Goal: Navigation & Orientation: Find specific page/section

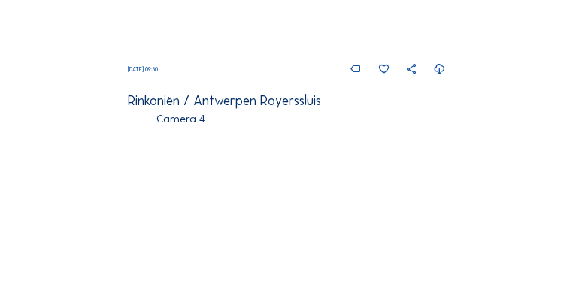
scroll to position [1155, 0]
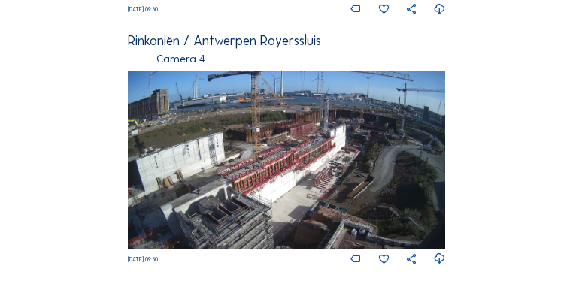
click at [316, 189] on img at bounding box center [286, 160] width 317 height 178
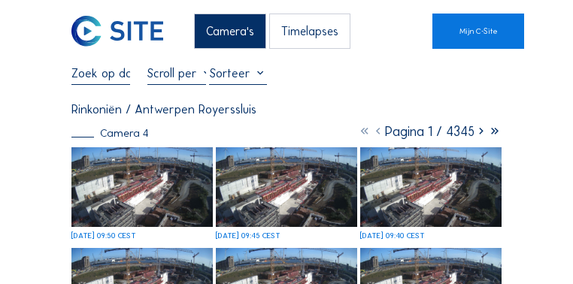
click at [170, 184] on img at bounding box center [141, 187] width 141 height 80
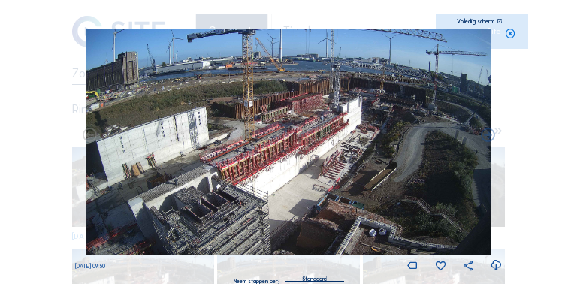
click at [498, 20] on icon at bounding box center [499, 21] width 5 height 5
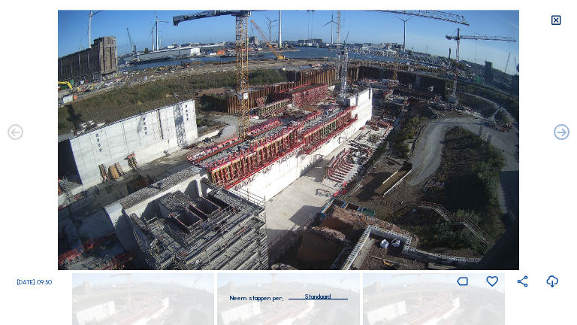
click at [320, 126] on img at bounding box center [289, 140] width 462 height 260
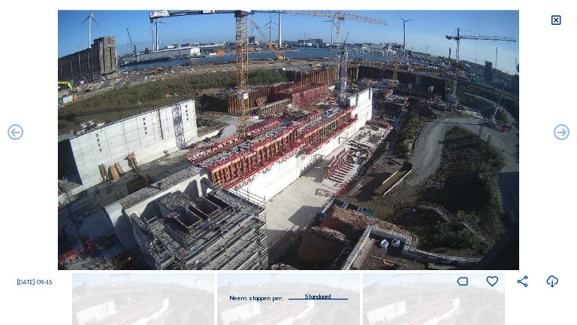
click at [558, 18] on icon at bounding box center [556, 20] width 13 height 13
